Goal: Task Accomplishment & Management: Manage account settings

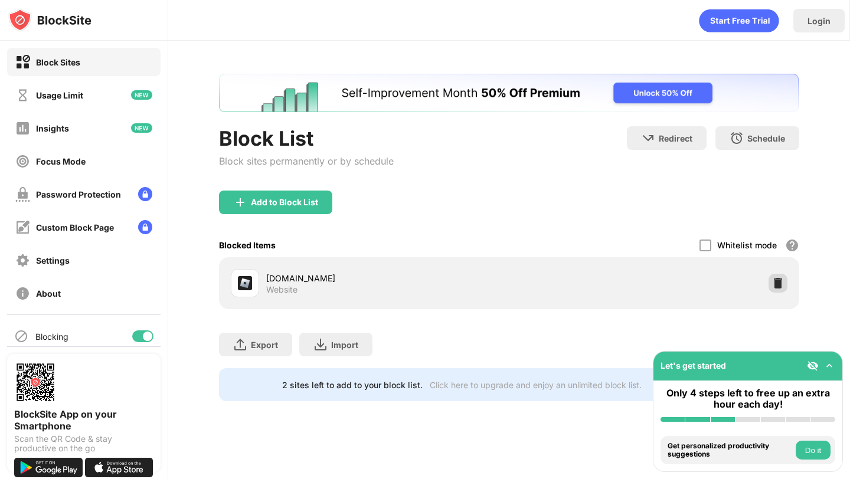
click at [779, 284] on img at bounding box center [778, 283] width 12 height 12
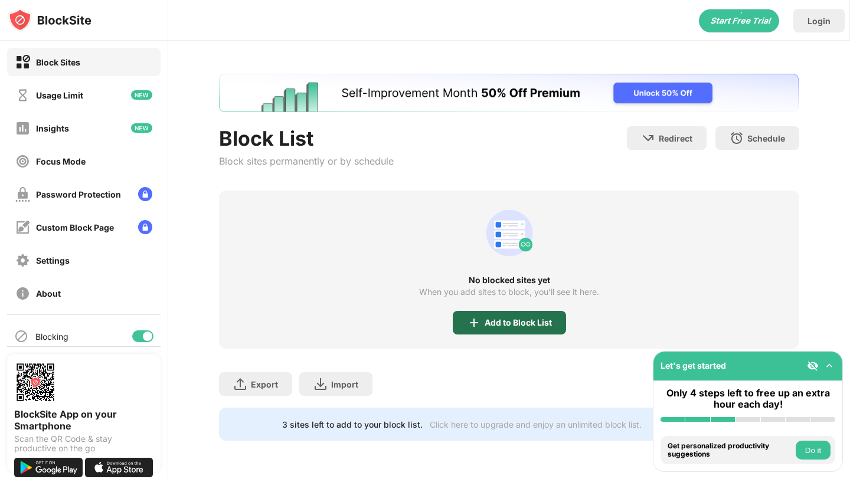
click at [477, 314] on div "Add to Block List" at bounding box center [509, 323] width 113 height 24
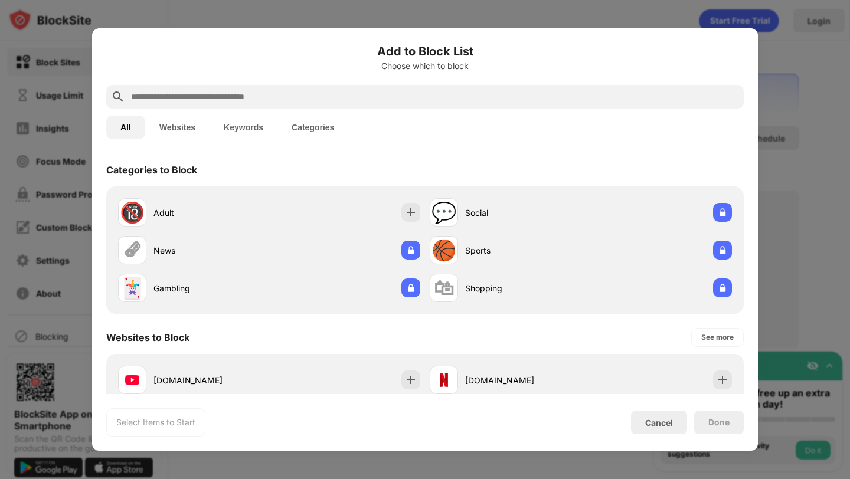
click at [406, 90] on input "text" at bounding box center [434, 97] width 609 height 14
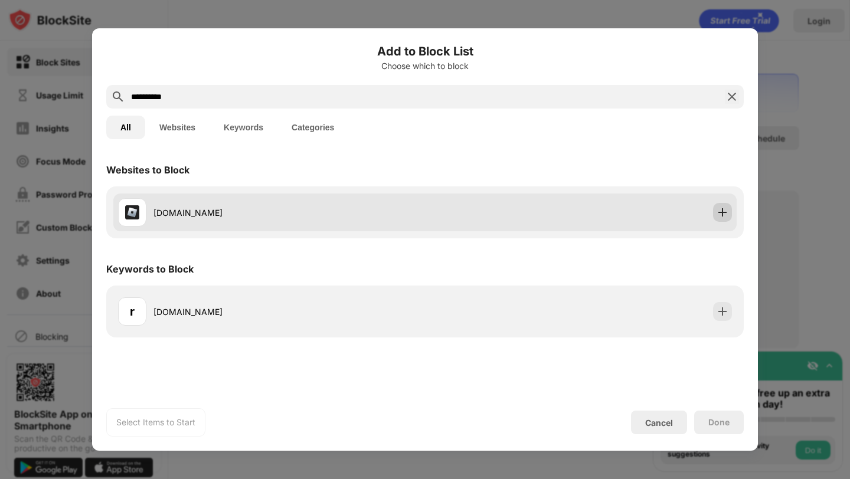
type input "**********"
click at [717, 212] on img at bounding box center [722, 212] width 12 height 12
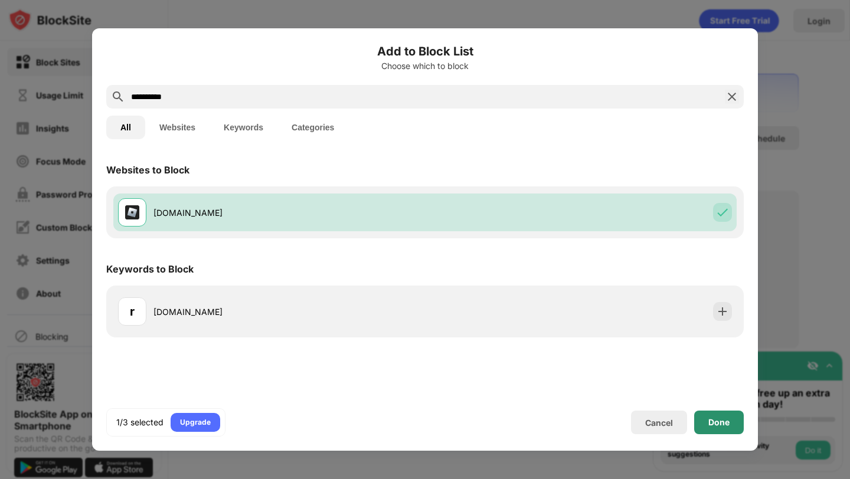
click at [727, 416] on div "Done" at bounding box center [719, 423] width 50 height 24
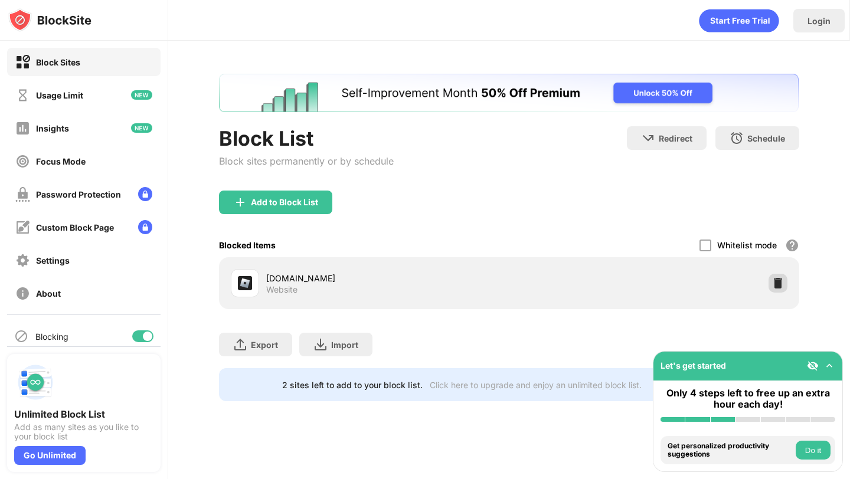
click at [775, 277] on img at bounding box center [778, 283] width 12 height 12
